Goal: Check status: Check status

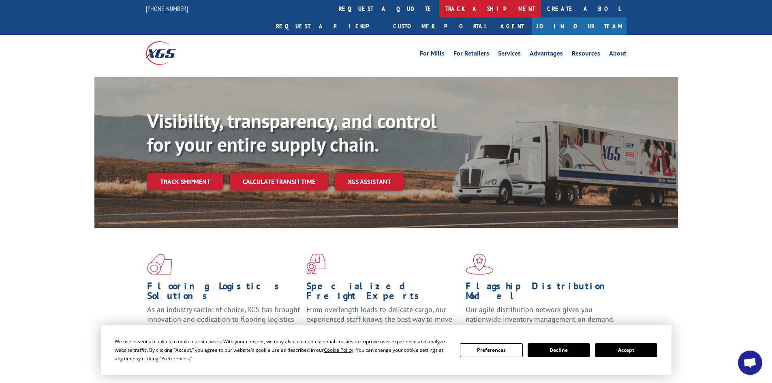
click at [439, 7] on link "track a shipment" at bounding box center [490, 8] width 102 height 17
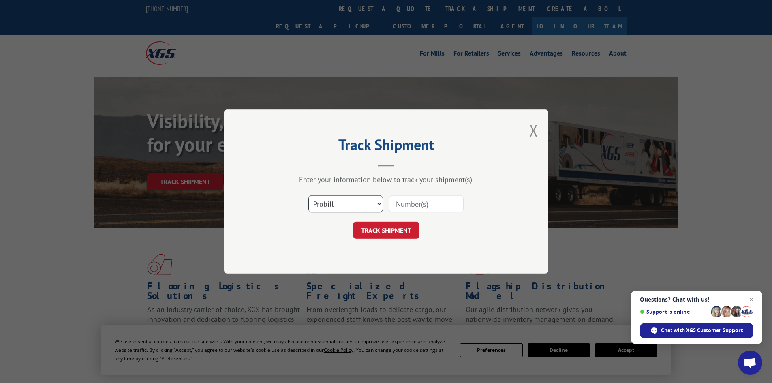
click at [335, 204] on select "Select category... Probill BOL PO" at bounding box center [345, 203] width 75 height 17
select select "bol"
click at [308, 195] on select "Select category... Probill BOL PO" at bounding box center [345, 203] width 75 height 17
click at [409, 205] on input at bounding box center [426, 203] width 75 height 17
paste input "624474"
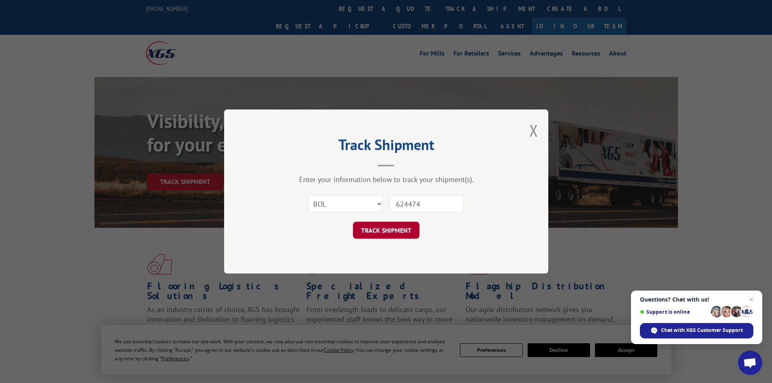
type input "624474"
click at [394, 233] on button "TRACK SHIPMENT" at bounding box center [386, 230] width 66 height 17
